Goal: Complete application form

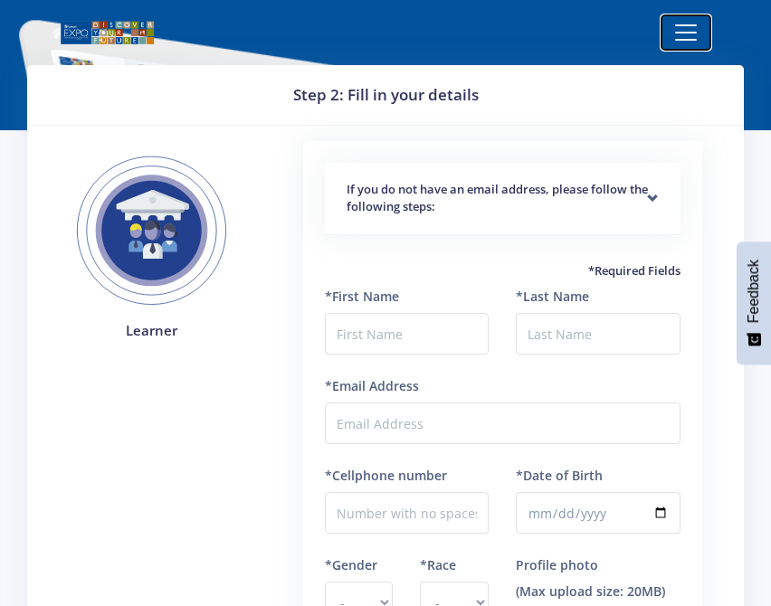
click at [690, 39] on span "Toggle navigation" at bounding box center [685, 32] width 27 height 27
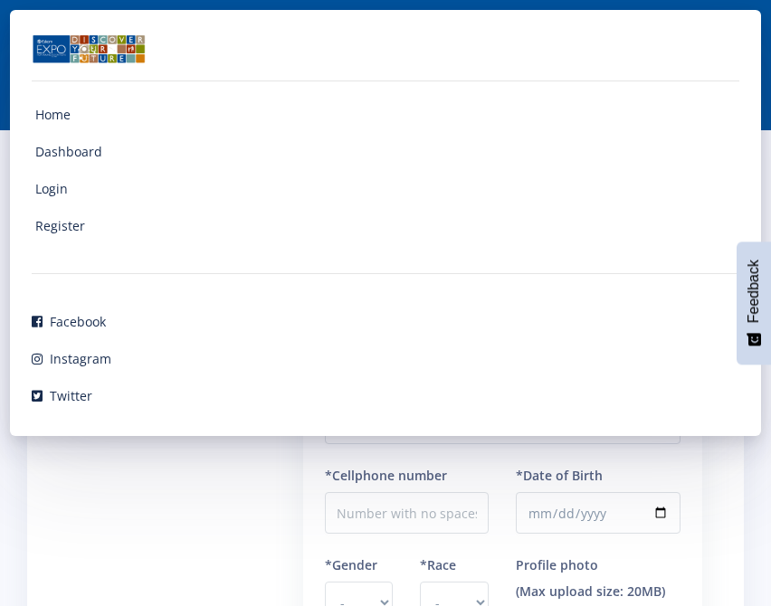
click at [62, 112] on span "Home" at bounding box center [52, 114] width 35 height 17
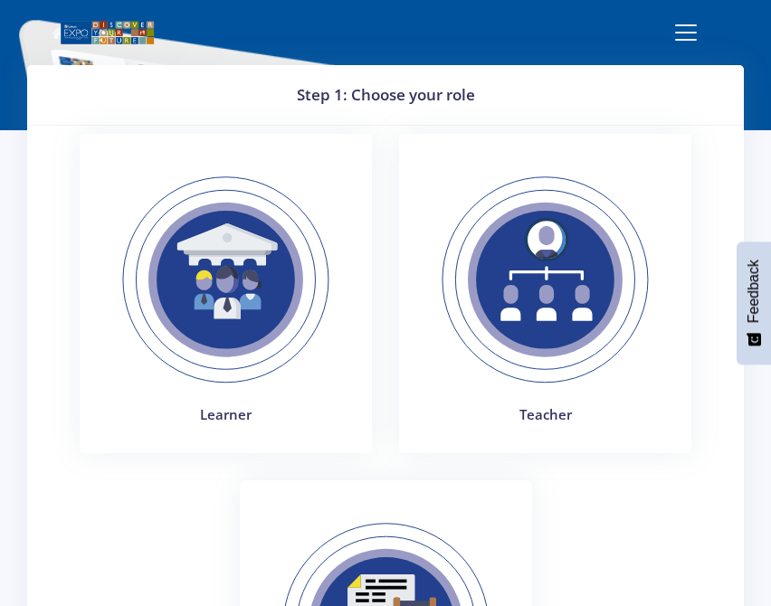
click at [286, 282] on img at bounding box center [225, 280] width 249 height 249
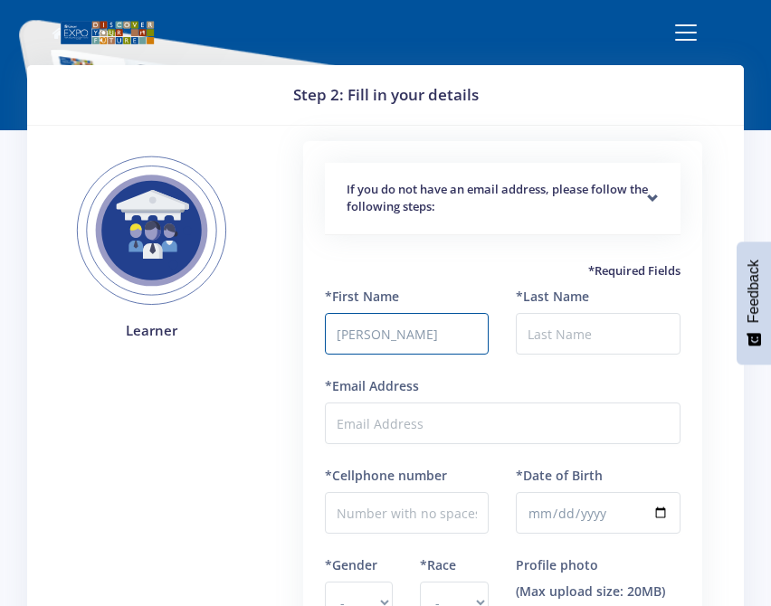
type input "[PERSON_NAME]"
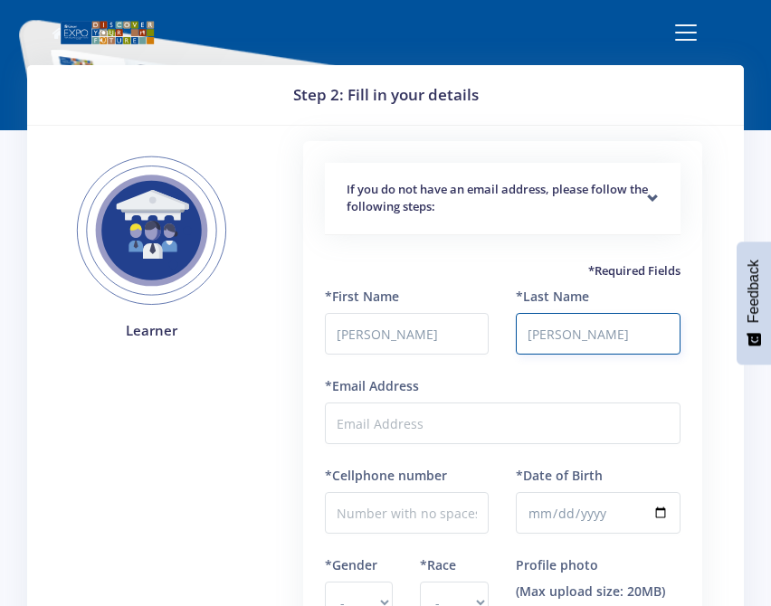
type input "[PERSON_NAME]"
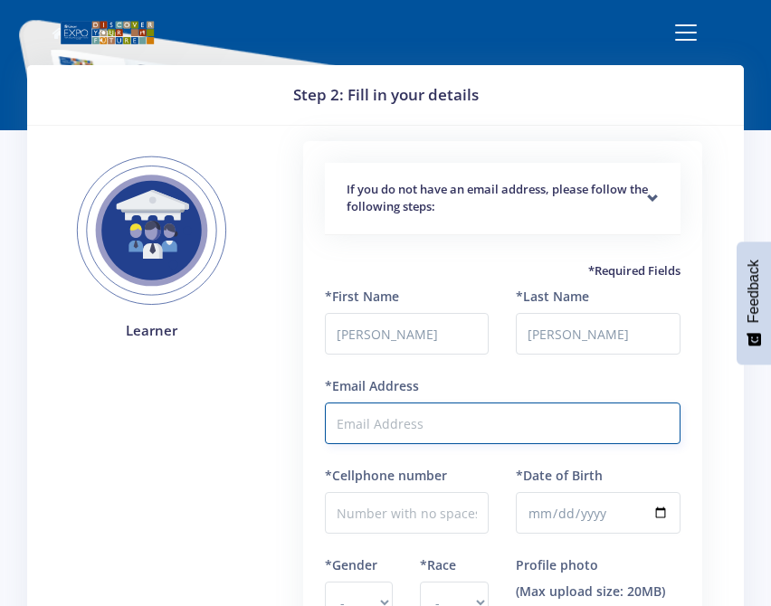
type input "[EMAIL_ADDRESS][PERSON_NAME][DOMAIN_NAME]"
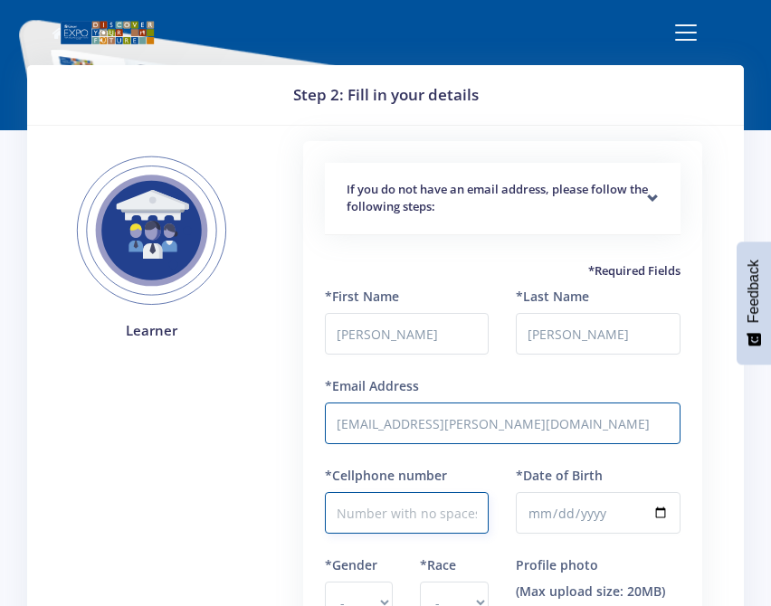
click at [438, 519] on input "*Cellphone number" at bounding box center [407, 513] width 165 height 42
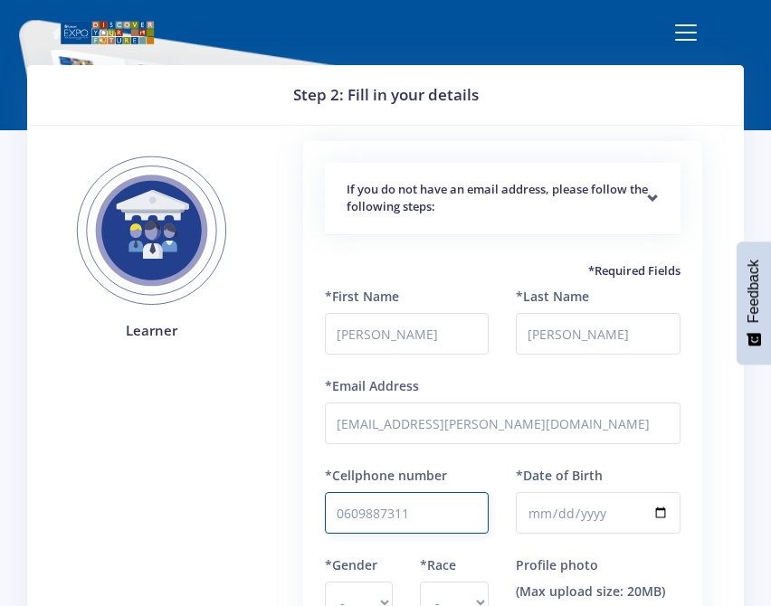
type input "0609887311"
click at [595, 513] on input "*Date of Birth" at bounding box center [598, 513] width 165 height 42
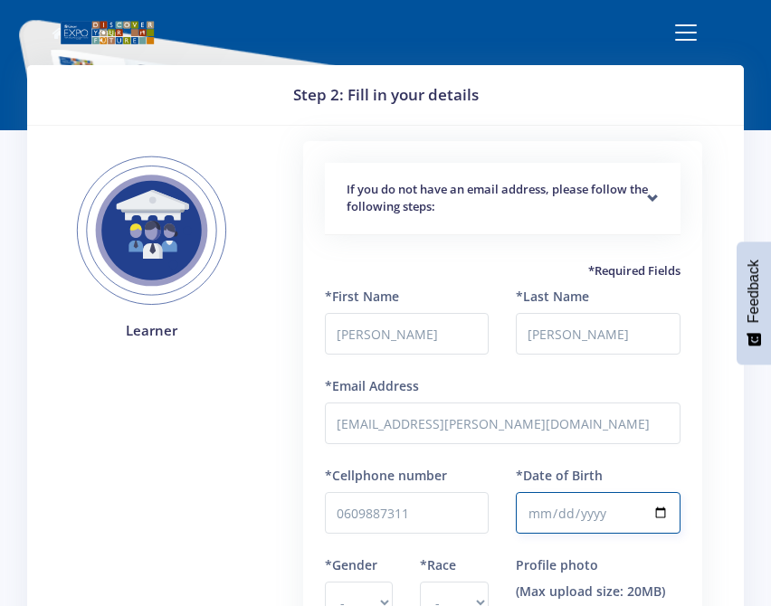
click at [663, 511] on input "*Date of Birth" at bounding box center [598, 513] width 165 height 42
click at [546, 512] on input "*Date of Birth" at bounding box center [598, 513] width 165 height 42
type input "2016-07-19"
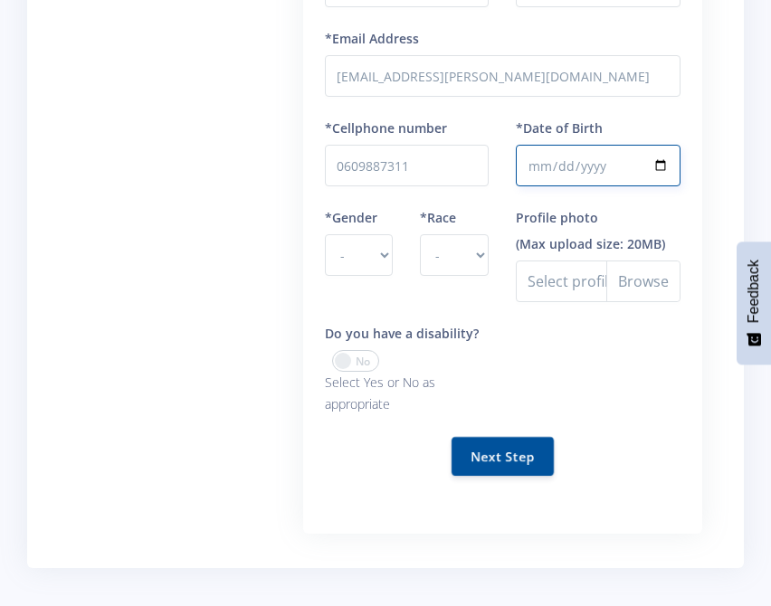
scroll to position [371, 0]
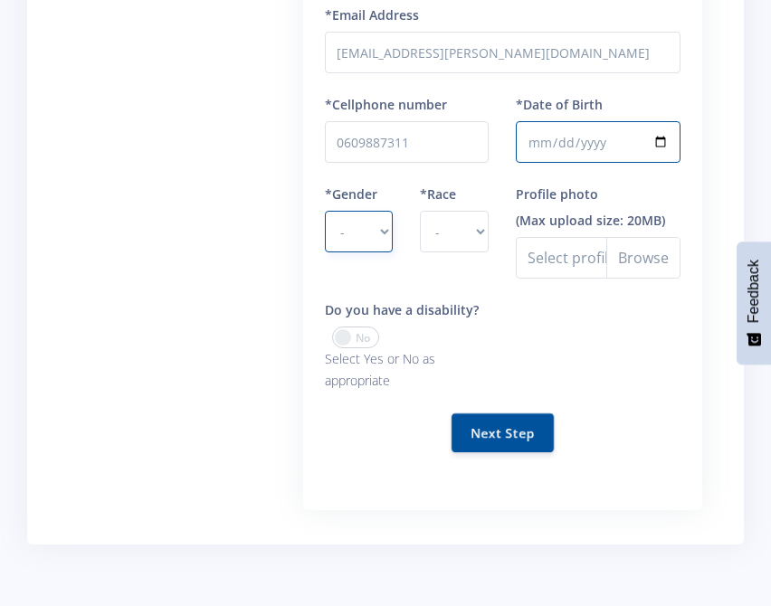
click at [386, 235] on select "- Male Female" at bounding box center [359, 232] width 69 height 42
select select "M"
click at [325, 211] on select "- Male Female" at bounding box center [359, 232] width 69 height 42
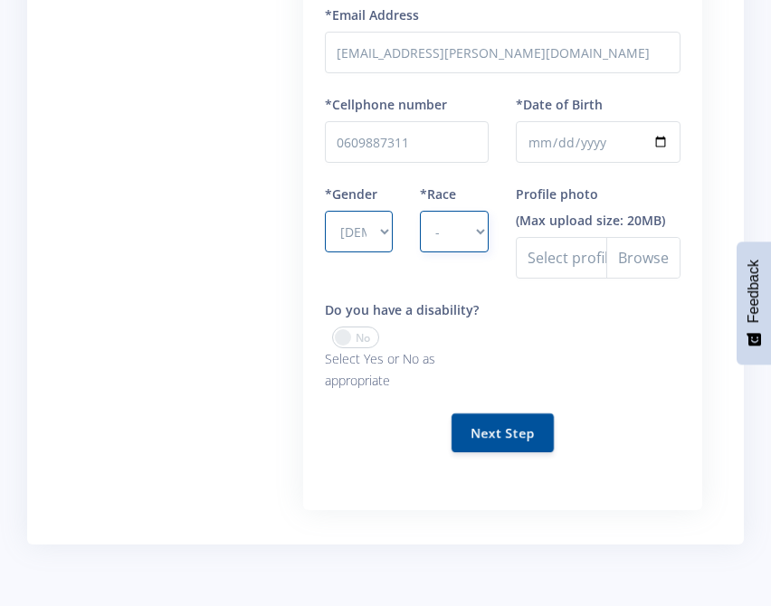
click at [481, 228] on select "- African Asian Coloured Indian White Other" at bounding box center [454, 232] width 69 height 42
select select "White"
click at [420, 211] on select "- African Asian Coloured Indian White Other" at bounding box center [454, 232] width 69 height 42
click at [571, 273] on input "Profile photo" at bounding box center [598, 258] width 165 height 42
click at [350, 345] on span at bounding box center [355, 338] width 47 height 22
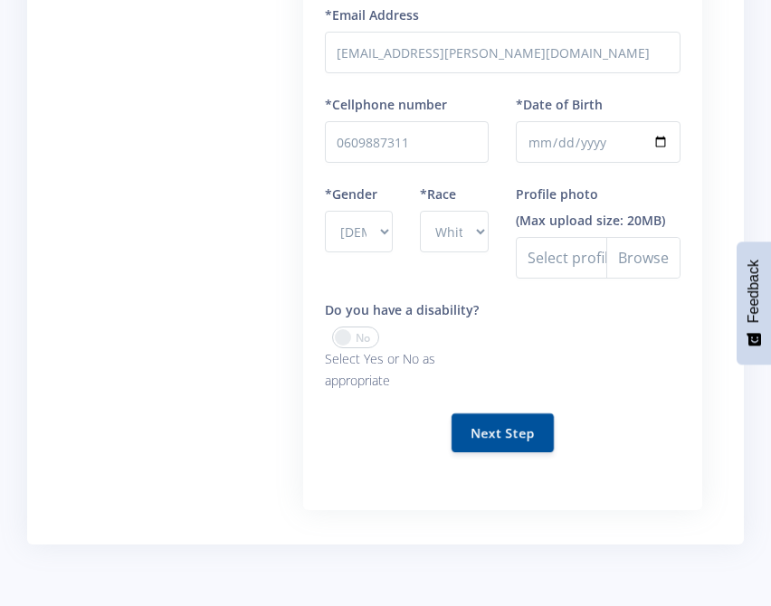
click at [0, 0] on input "checkbox" at bounding box center [0, 0] width 0 height 0
click at [365, 338] on span at bounding box center [355, 338] width 47 height 22
click at [0, 0] on input "checkbox" at bounding box center [0, 0] width 0 height 0
click at [502, 444] on button "Next Step" at bounding box center [503, 432] width 102 height 39
